Goal: Task Accomplishment & Management: Complete application form

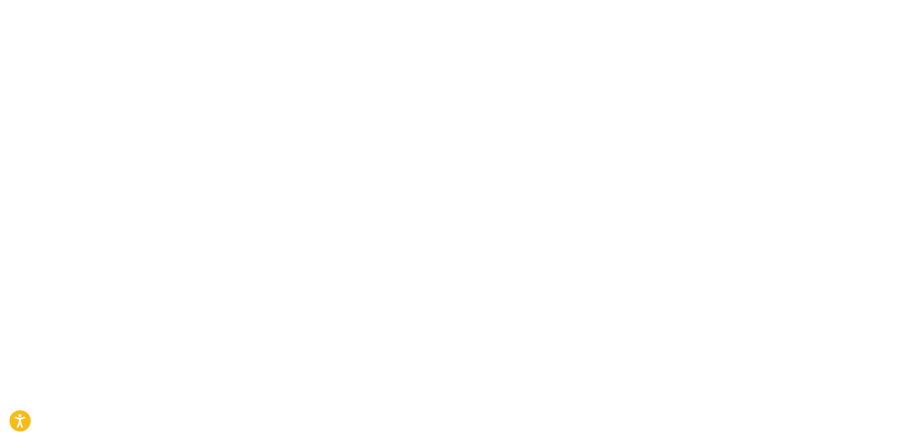
click at [561, 151] on body "Accessibility Screen-Reader Guide, Feedback, and Issue Reporting | New window C…" at bounding box center [452, 220] width 905 height 441
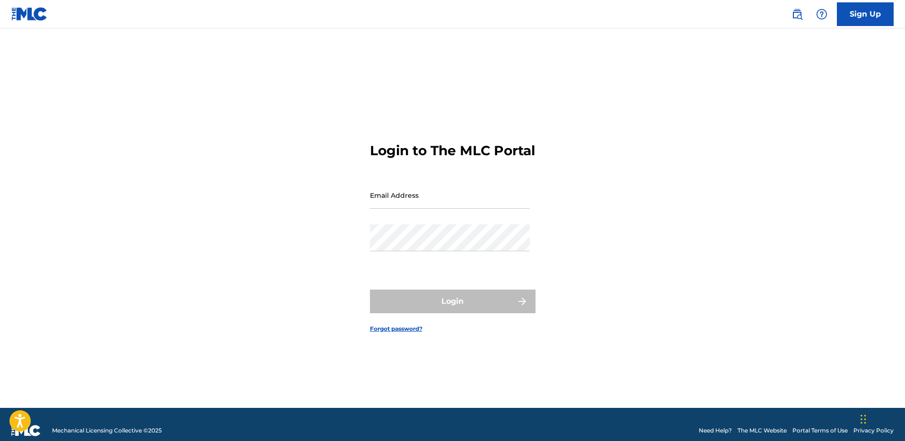
click at [405, 203] on input "Email Address" at bounding box center [450, 195] width 160 height 27
click at [650, 195] on div "Login to The MLC Portal Email Address Password Login Forgot password?" at bounding box center [453, 230] width 663 height 356
click at [458, 205] on input "Email Address" at bounding box center [450, 195] width 160 height 27
drag, startPoint x: 745, startPoint y: 150, endPoint x: 738, endPoint y: 134, distance: 16.9
click at [745, 150] on div "Login to The MLC Portal Email Address Password Login Forgot password?" at bounding box center [453, 230] width 663 height 356
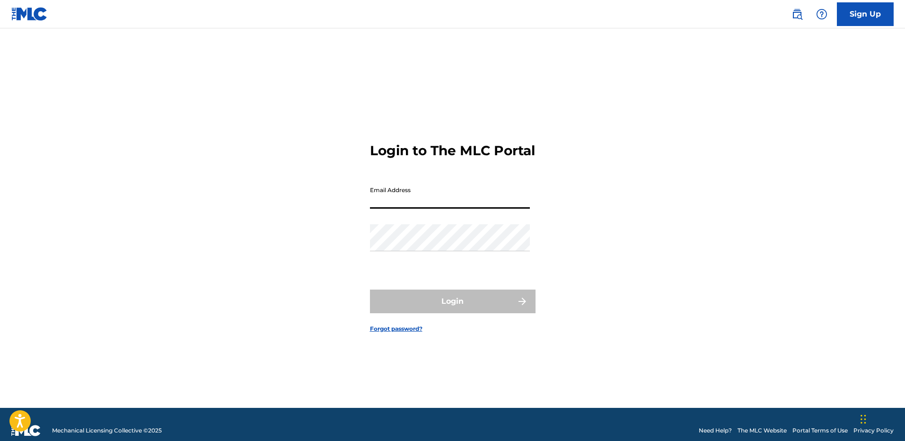
click at [435, 209] on input "Email Address" at bounding box center [450, 195] width 160 height 27
drag, startPoint x: 576, startPoint y: 149, endPoint x: 582, endPoint y: 142, distance: 8.4
click at [576, 149] on div "Login to The MLC Portal Email Address Password Login Forgot password?" at bounding box center [453, 230] width 663 height 356
click at [732, 284] on div "Login to The MLC Portal Email Address Password Login Forgot password?" at bounding box center [453, 230] width 663 height 356
click at [418, 201] on input "Email Address" at bounding box center [450, 195] width 160 height 27
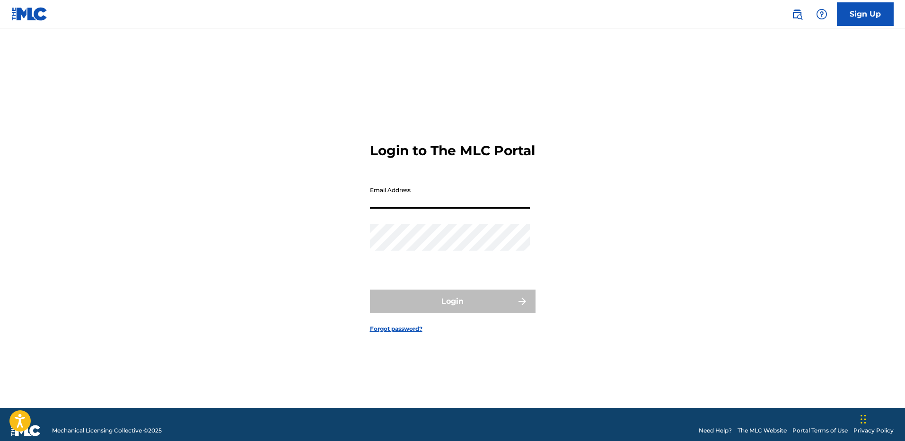
type input "axe.apo9@gmail.com"
click at [484, 373] on form "Login to The MLC Portal Email Address axe.apo9@gmail.com Password Login Forgot …" at bounding box center [453, 230] width 166 height 356
click at [861, 15] on link "Sign Up" at bounding box center [865, 14] width 57 height 24
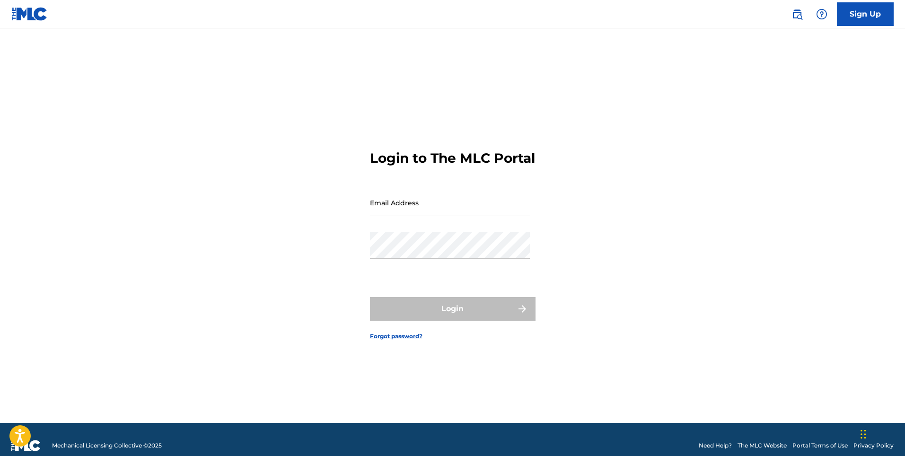
drag, startPoint x: 425, startPoint y: 216, endPoint x: 439, endPoint y: 214, distance: 14.3
click at [425, 215] on input "Email Address" at bounding box center [450, 202] width 160 height 27
type input "axe.apo9@gmail.com"
click at [657, 242] on div "Login to The MLC Portal Email Address axe.apo9@gmail.com Password Login Forgot …" at bounding box center [453, 237] width 663 height 371
click at [864, 22] on link "Sign Up" at bounding box center [865, 14] width 57 height 24
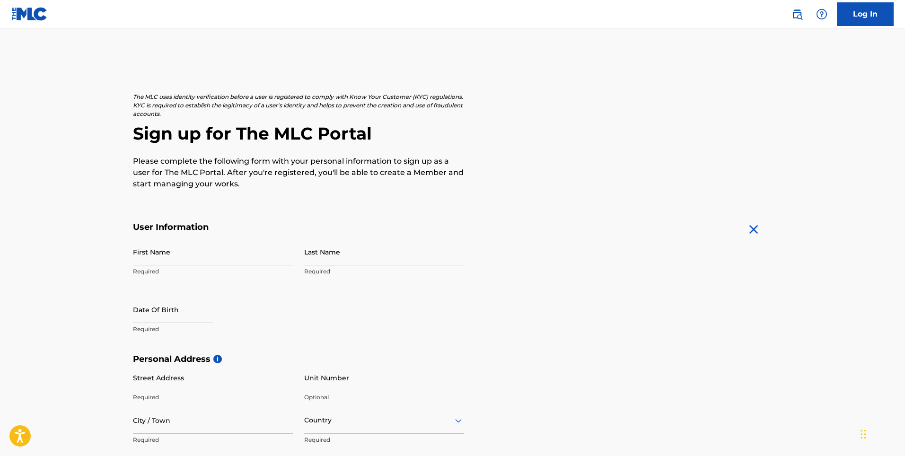
click at [209, 262] on input "First Name" at bounding box center [213, 252] width 160 height 27
